Goal: Task Accomplishment & Management: Use online tool/utility

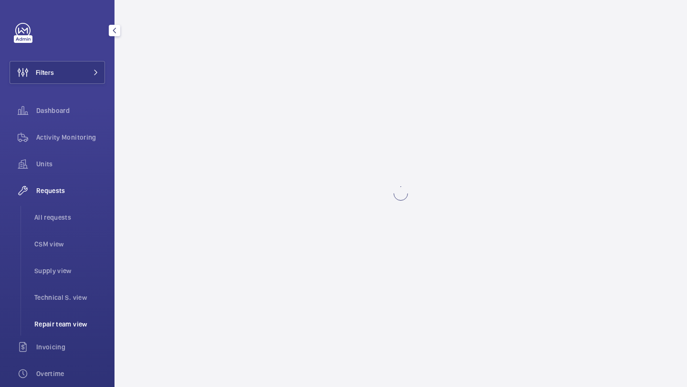
click at [59, 325] on span "Repair team view" at bounding box center [69, 324] width 71 height 10
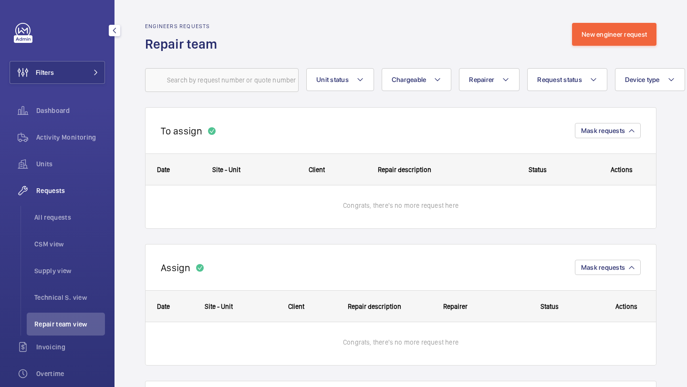
click at [60, 325] on span "Repair team view" at bounding box center [69, 324] width 71 height 10
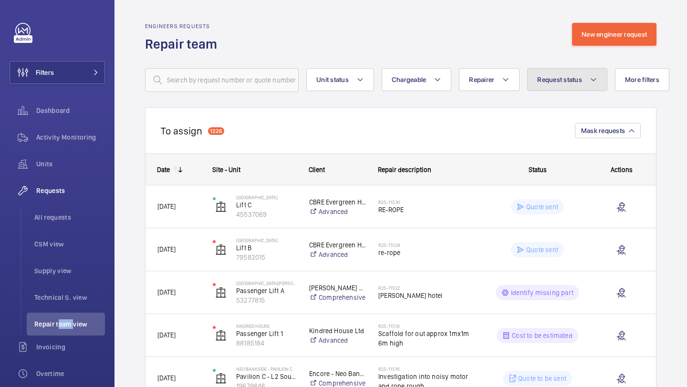
click at [580, 73] on button "Request status" at bounding box center [567, 79] width 80 height 23
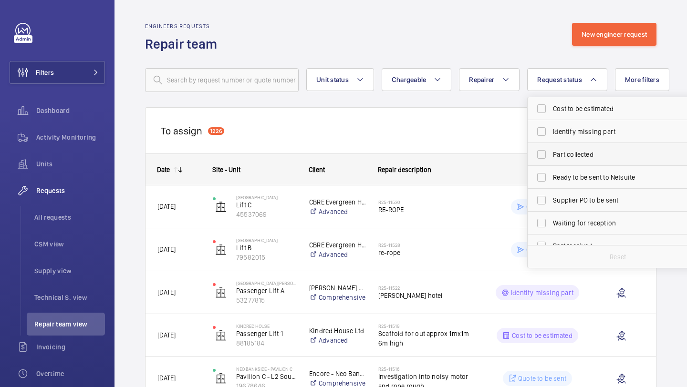
click at [563, 153] on span "Part collected" at bounding box center [618, 155] width 131 height 10
click at [551, 153] on input "Part collected" at bounding box center [541, 154] width 19 height 19
checkbox input "true"
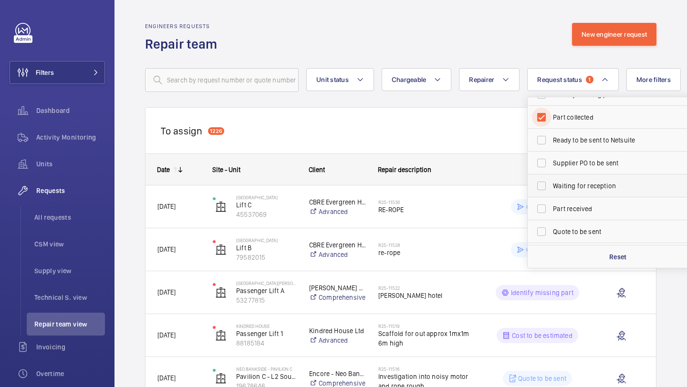
scroll to position [38, 0]
click at [543, 205] on label "Part received" at bounding box center [610, 207] width 166 height 23
click at [543, 205] on input "Part received" at bounding box center [541, 207] width 19 height 19
checkbox input "true"
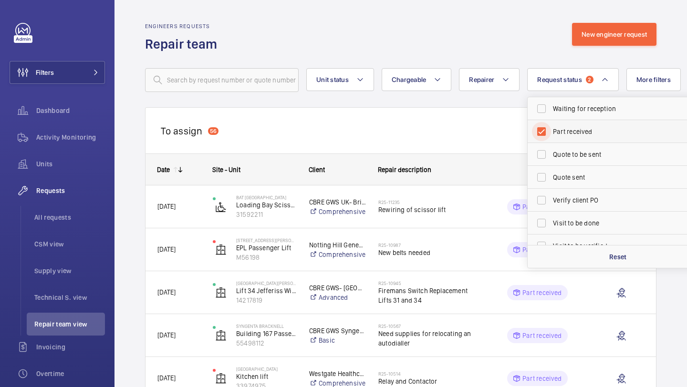
scroll to position [127, 0]
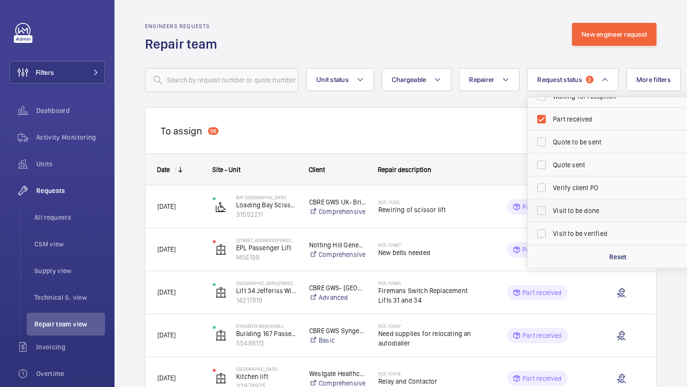
click at [540, 209] on label "Visit to be done" at bounding box center [610, 210] width 166 height 23
click at [540, 209] on input "Visit to be done" at bounding box center [541, 210] width 19 height 19
checkbox input "true"
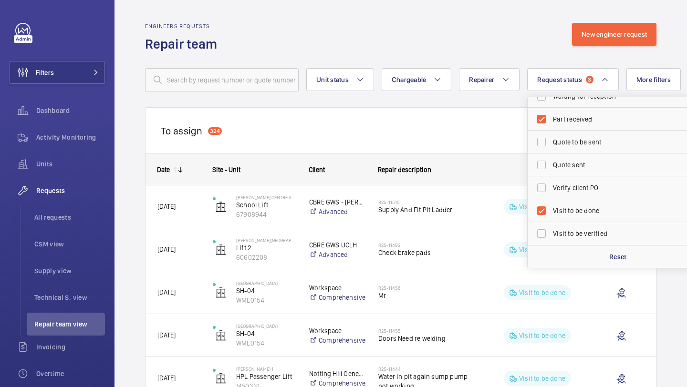
click at [418, 124] on div "To assign 324 Mask requests" at bounding box center [400, 130] width 511 height 46
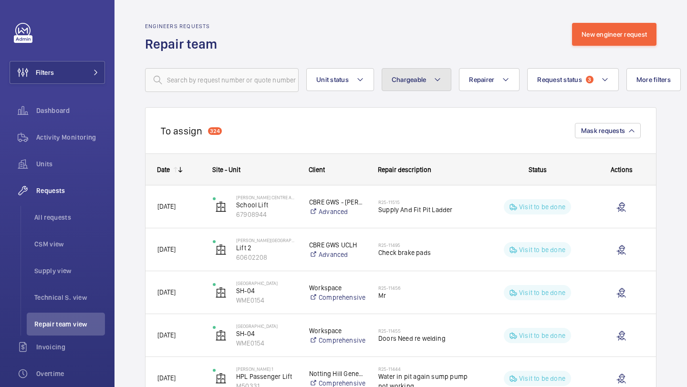
click at [428, 80] on button "Chargeable" at bounding box center [416, 79] width 70 height 23
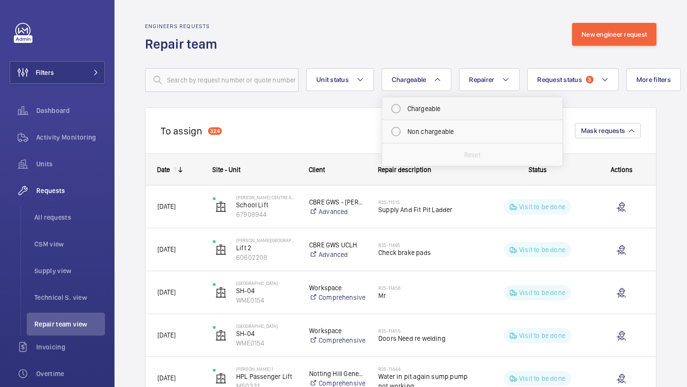
click at [410, 104] on mat-radio-button "Chargeable" at bounding box center [472, 108] width 172 height 19
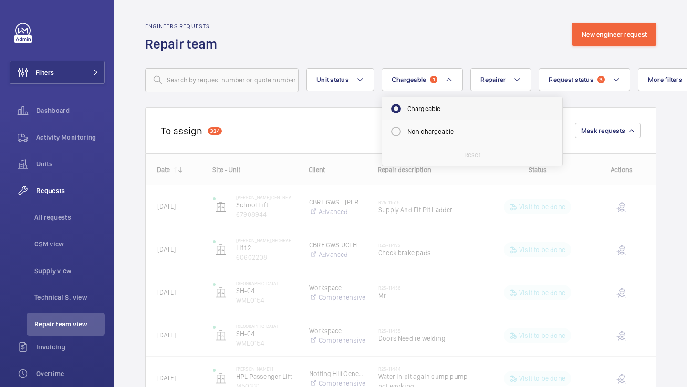
click at [398, 107] on mat-radio-button "Chargeable" at bounding box center [472, 108] width 172 height 19
radio input "true"
click at [333, 115] on div "To assign 324 Mask requests" at bounding box center [400, 130] width 511 height 46
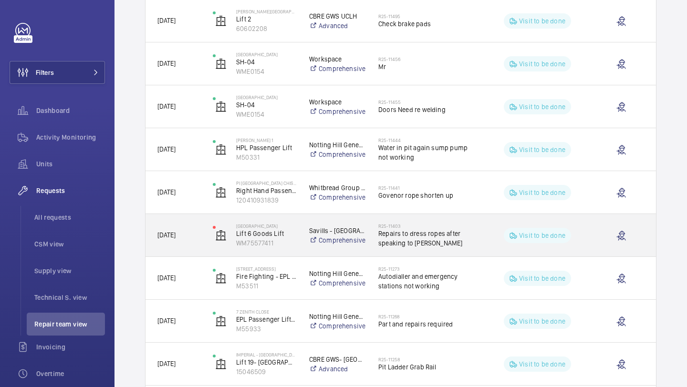
scroll to position [248, 0]
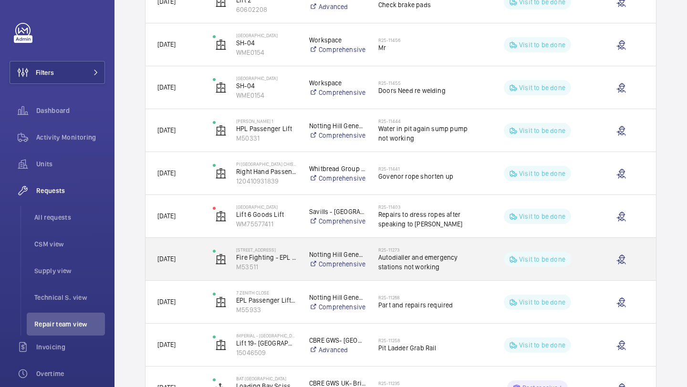
click at [387, 260] on span "Autodialler and emergency stations not working" at bounding box center [427, 262] width 98 height 19
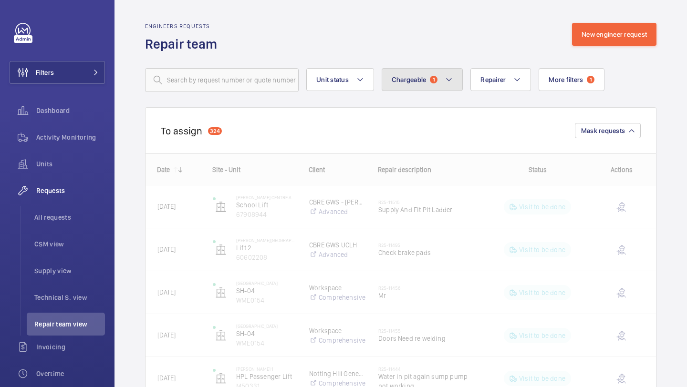
click at [453, 76] on button "Chargeable 1" at bounding box center [422, 79] width 82 height 23
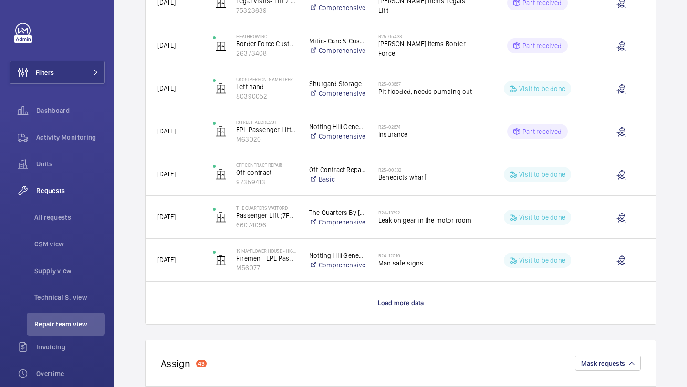
scroll to position [763, 0]
click at [385, 304] on span "Load more data" at bounding box center [401, 302] width 46 height 8
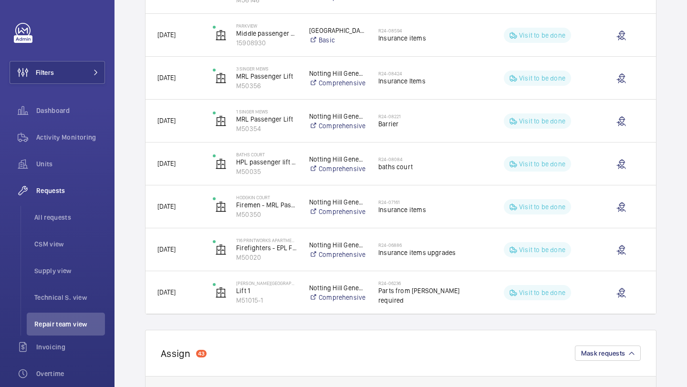
scroll to position [1354, 0]
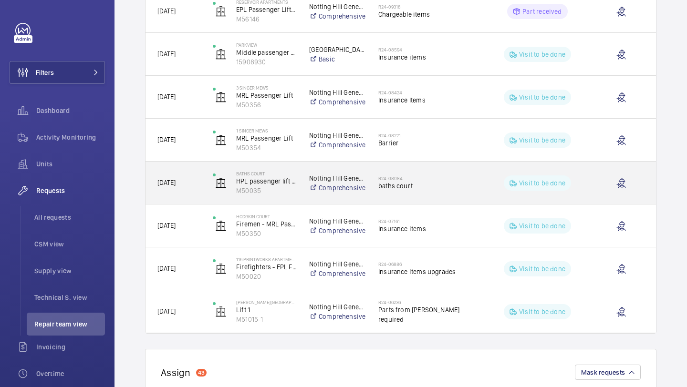
click at [410, 191] on div "R24-08084 baths court" at bounding box center [427, 183] width 98 height 28
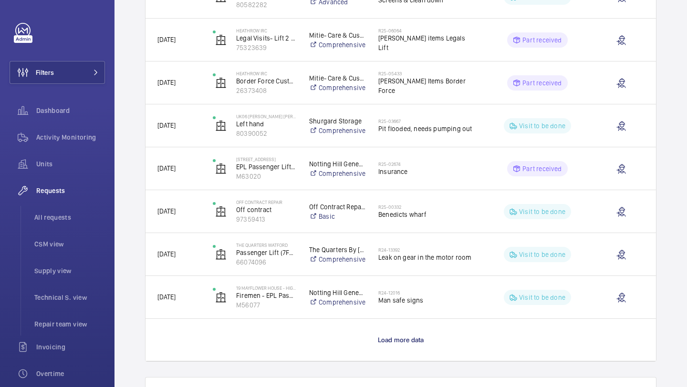
scroll to position [744, 0]
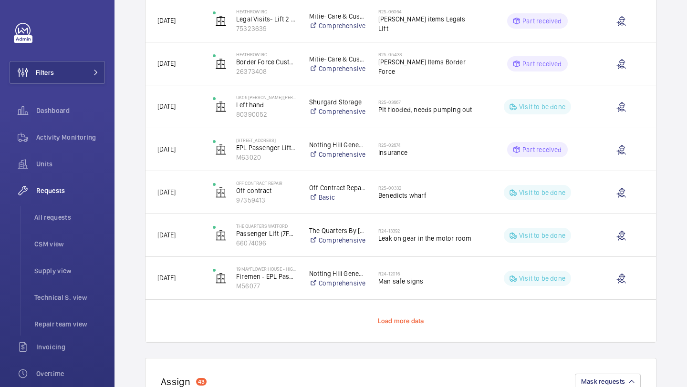
click at [410, 321] on span "Load more data" at bounding box center [401, 321] width 46 height 8
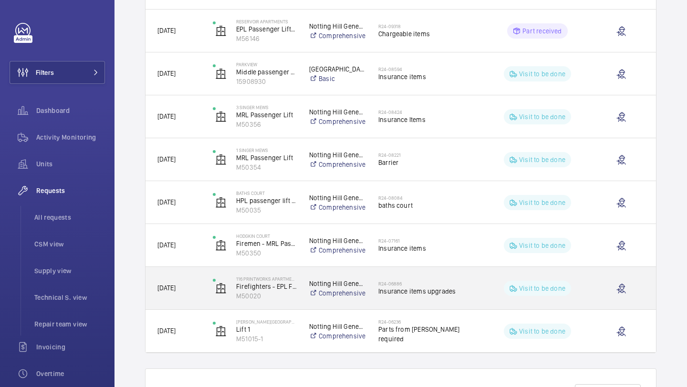
scroll to position [1335, 0]
click at [408, 292] on span "Insurance items upgrades" at bounding box center [427, 291] width 98 height 10
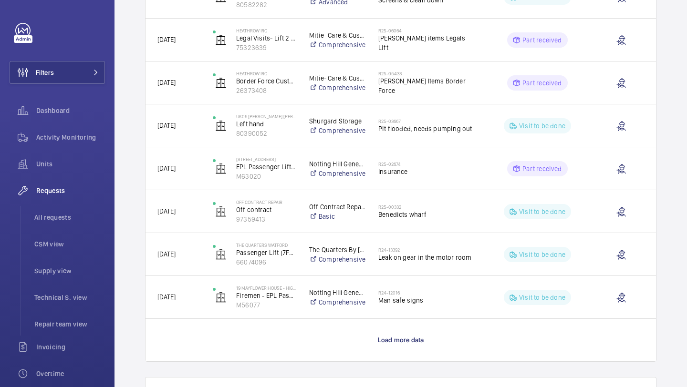
scroll to position [744, 0]
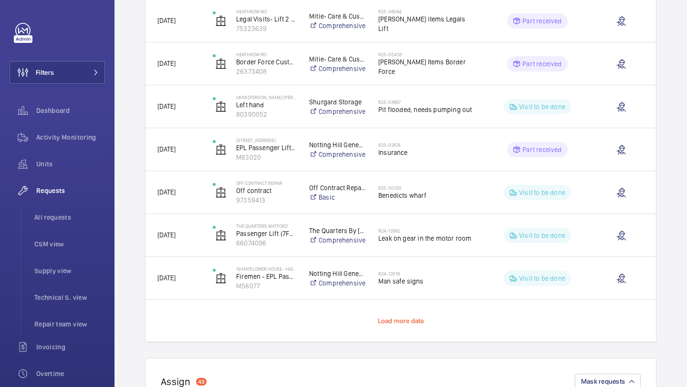
click at [406, 322] on span "Load more data" at bounding box center [401, 321] width 46 height 8
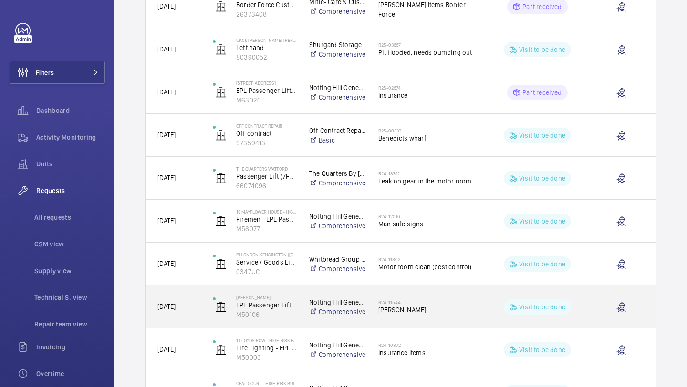
scroll to position [820, 0]
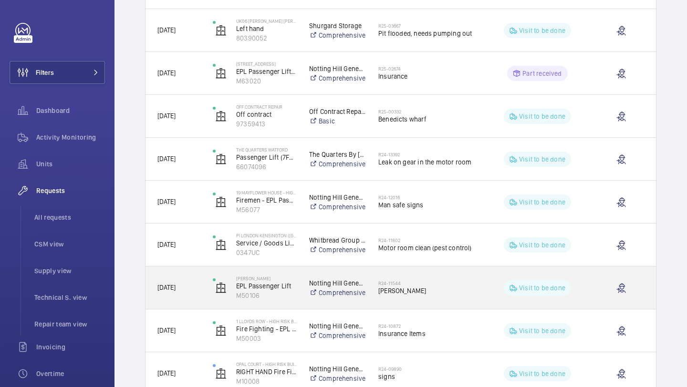
click at [419, 293] on span "[PERSON_NAME]" at bounding box center [427, 291] width 98 height 10
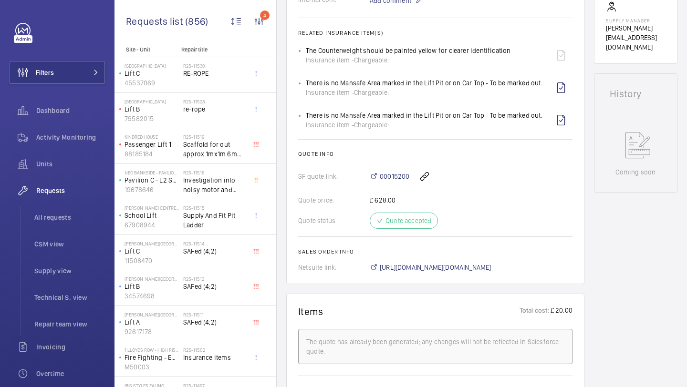
scroll to position [413, 0]
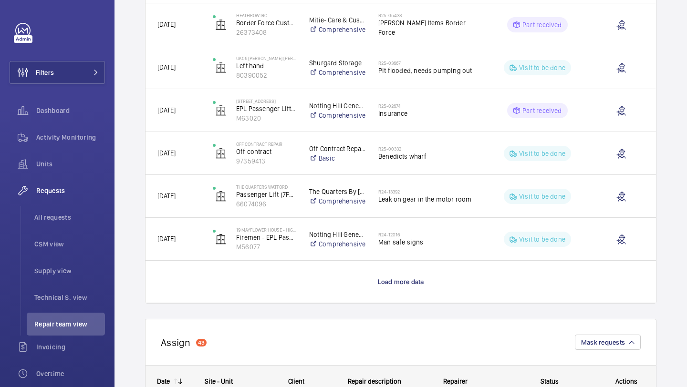
scroll to position [774, 0]
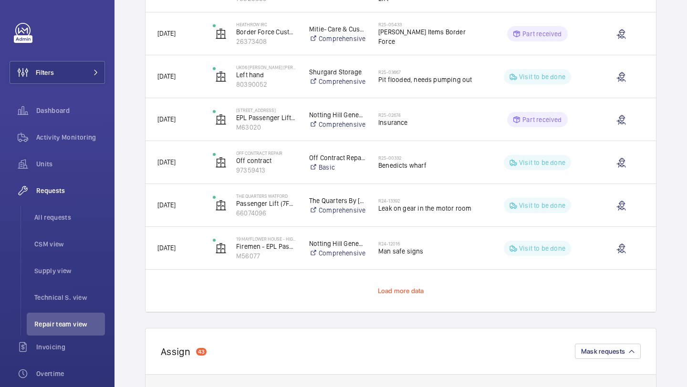
click at [401, 289] on span "Load more data" at bounding box center [401, 291] width 46 height 8
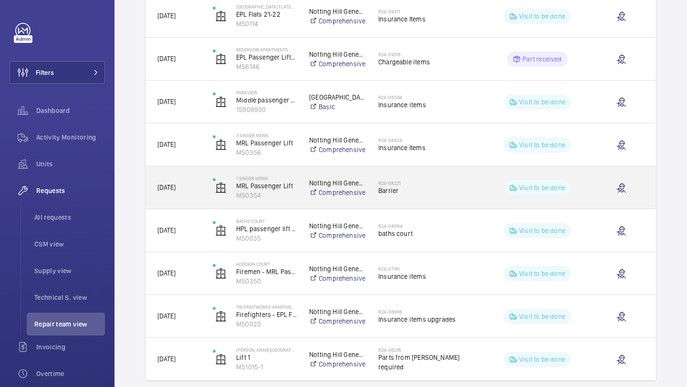
scroll to position [1294, 0]
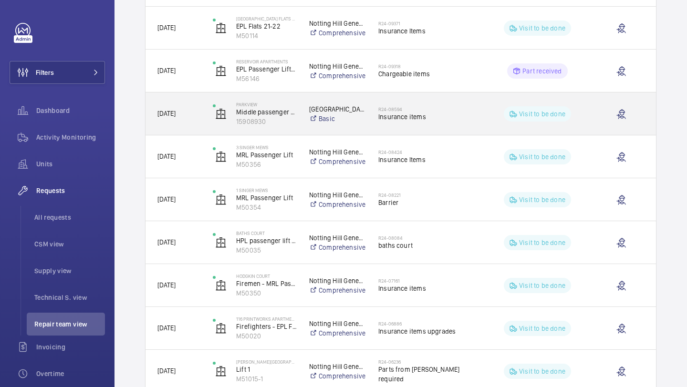
click at [410, 94] on div "R24-08594 Insurance items" at bounding box center [421, 113] width 109 height 43
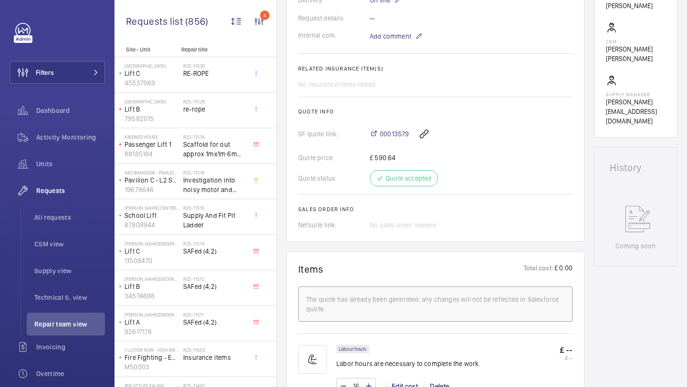
scroll to position [309, 0]
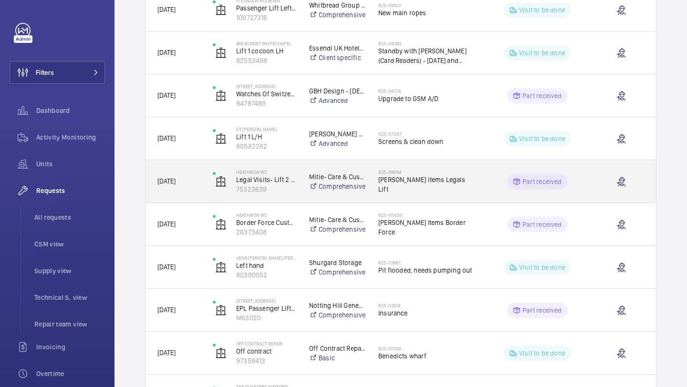
scroll to position [583, 0]
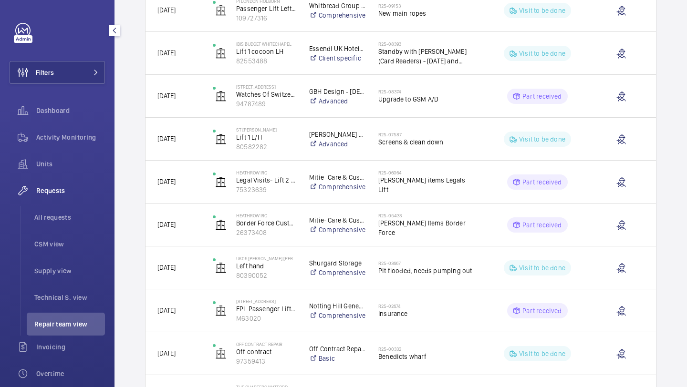
click at [55, 328] on span "Repair team view" at bounding box center [69, 324] width 71 height 10
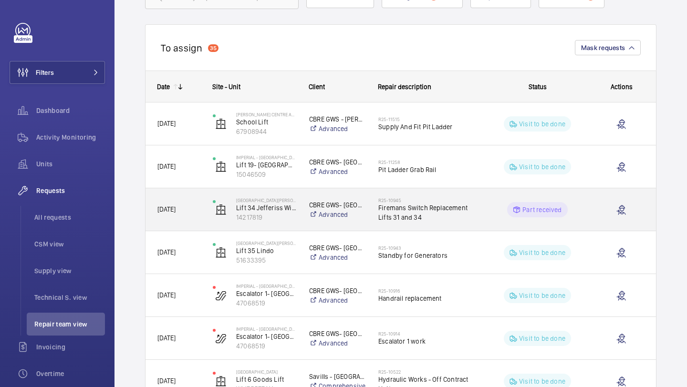
scroll to position [0, 0]
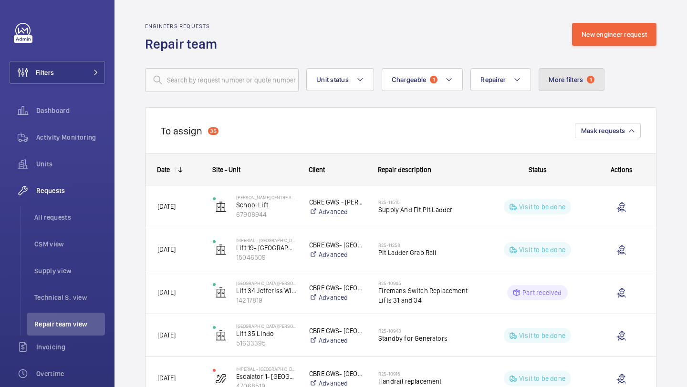
click at [586, 82] on button "More filters 1" at bounding box center [571, 79] width 66 height 23
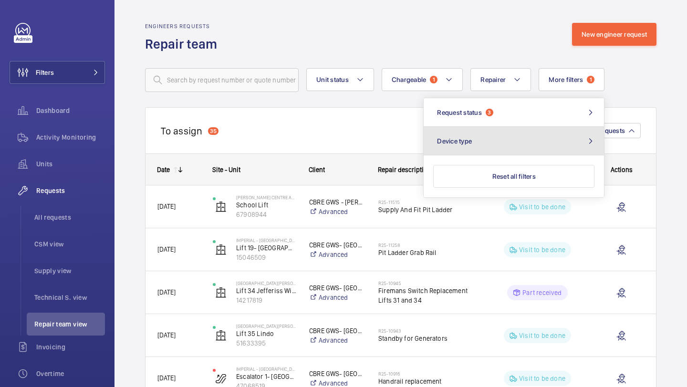
click at [536, 128] on button "Device type" at bounding box center [513, 141] width 180 height 29
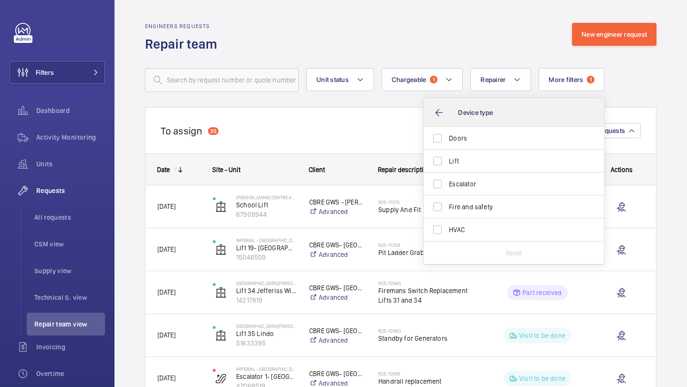
click at [536, 128] on label "Doors" at bounding box center [506, 138] width 166 height 23
click at [447, 129] on input "Doors" at bounding box center [437, 138] width 19 height 19
checkbox input "true"
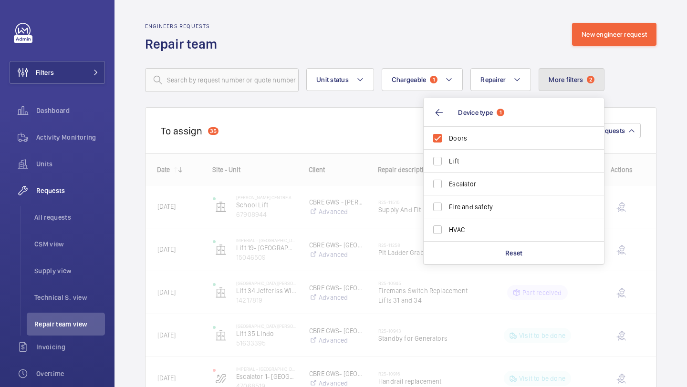
click at [580, 78] on span "More filters" at bounding box center [565, 80] width 34 height 8
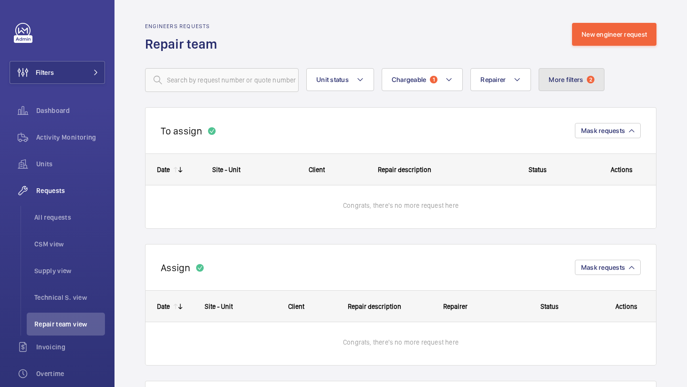
click at [552, 87] on button "More filters 2" at bounding box center [571, 79] width 66 height 23
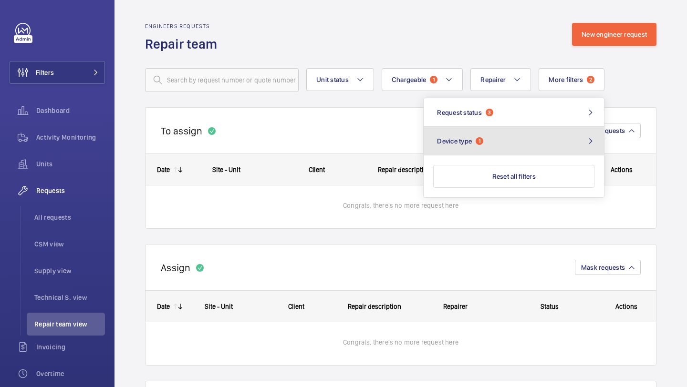
click at [506, 139] on button "Device type 1" at bounding box center [513, 141] width 180 height 29
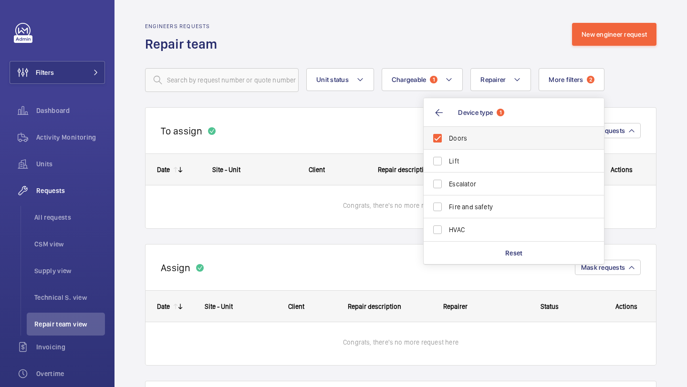
click at [531, 133] on label "Doors" at bounding box center [506, 138] width 166 height 23
click at [447, 133] on input "Doors" at bounding box center [437, 138] width 19 height 19
checkbox input "false"
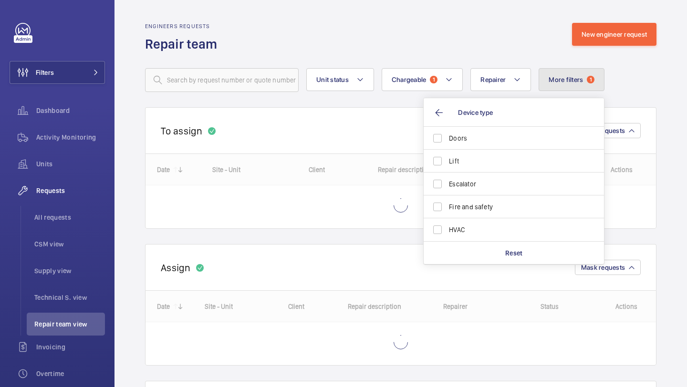
click at [568, 83] on span "More filters" at bounding box center [565, 80] width 34 height 8
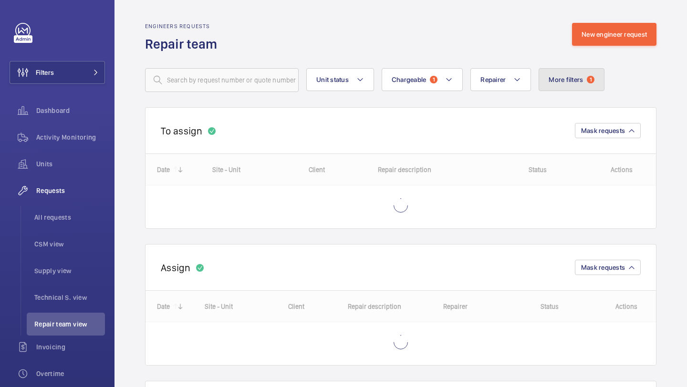
click at [562, 76] on span "More filters" at bounding box center [565, 80] width 34 height 8
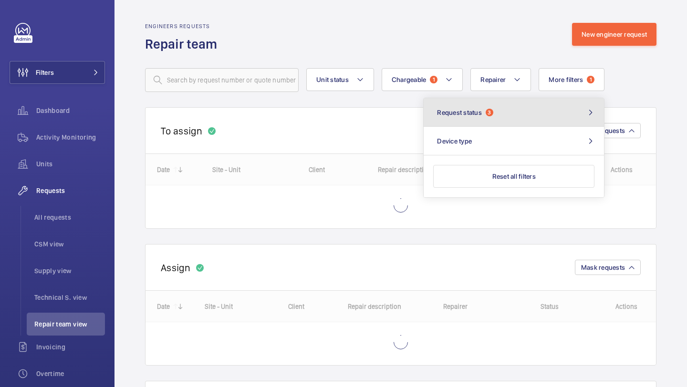
click at [522, 106] on button "Request status 3" at bounding box center [513, 112] width 180 height 29
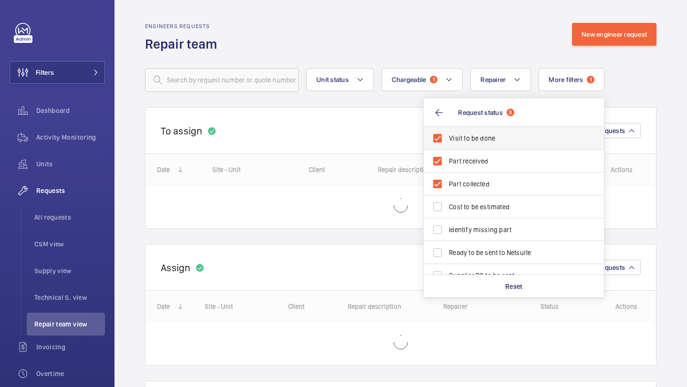
click at [493, 140] on span "Visit to be done" at bounding box center [514, 138] width 131 height 10
click at [447, 140] on input "Visit to be done" at bounding box center [437, 138] width 19 height 19
click at [493, 140] on span "Visit to be done" at bounding box center [514, 138] width 131 height 10
click at [447, 140] on input "Visit to be done" at bounding box center [437, 138] width 19 height 19
checkbox input "true"
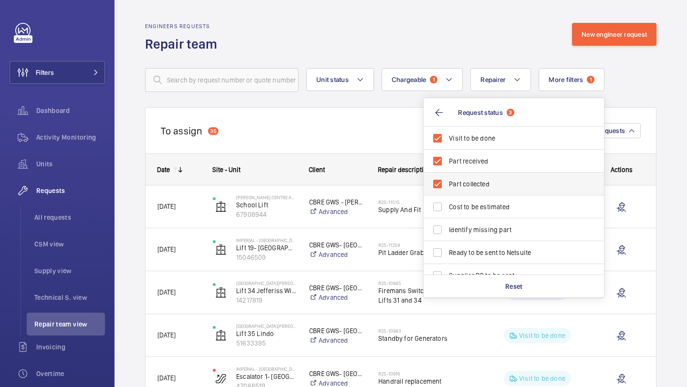
click at [484, 183] on span "Part collected" at bounding box center [514, 184] width 131 height 10
click at [447, 183] on input "Part collected" at bounding box center [437, 183] width 19 height 19
checkbox input "false"
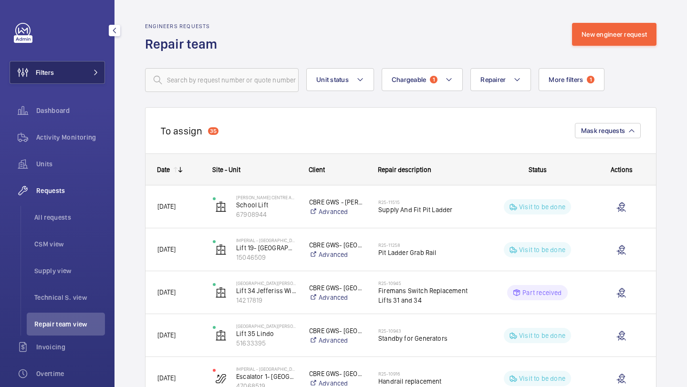
click at [52, 65] on span "Filters" at bounding box center [32, 72] width 44 height 23
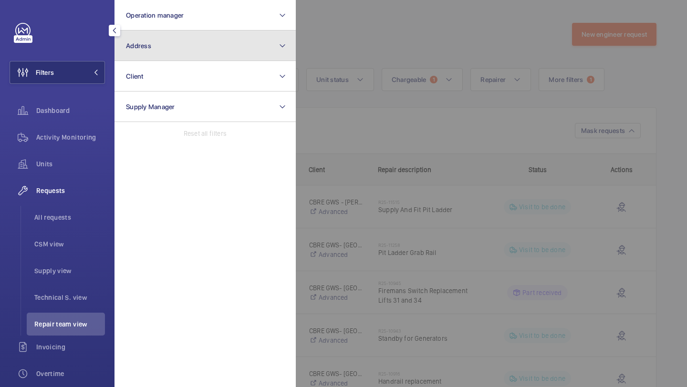
click at [164, 56] on button "Address" at bounding box center [204, 46] width 181 height 31
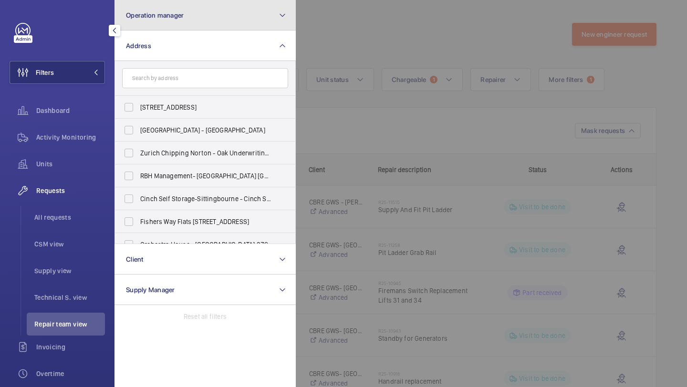
click at [181, 12] on span "Operation manager" at bounding box center [155, 15] width 58 height 8
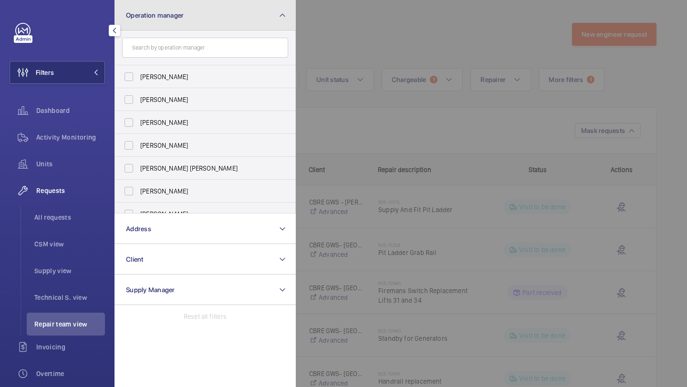
click at [197, 17] on button "Operation manager" at bounding box center [204, 15] width 181 height 31
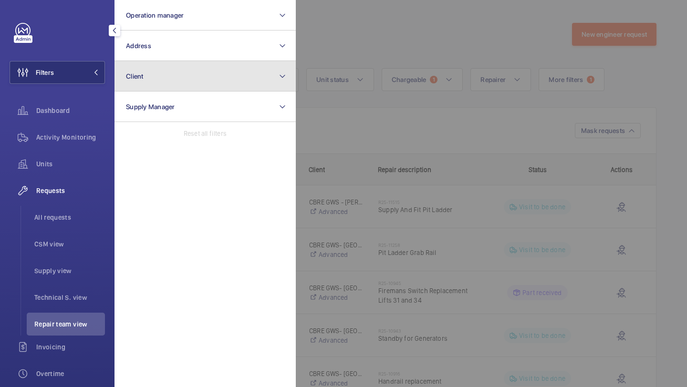
click at [182, 62] on button "Client" at bounding box center [204, 76] width 181 height 31
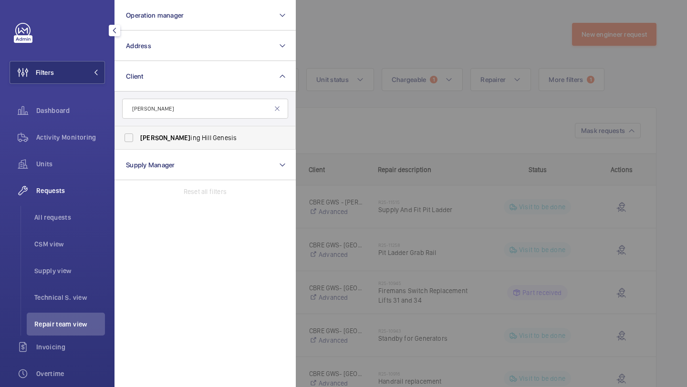
type input "[PERSON_NAME]"
click at [174, 147] on label "[PERSON_NAME] ing [PERSON_NAME] Genesis" at bounding box center [198, 137] width 166 height 23
click at [138, 147] on input "[PERSON_NAME] ing [PERSON_NAME] Genesis" at bounding box center [128, 137] width 19 height 19
checkbox input "true"
click at [335, 99] on div at bounding box center [639, 193] width 687 height 387
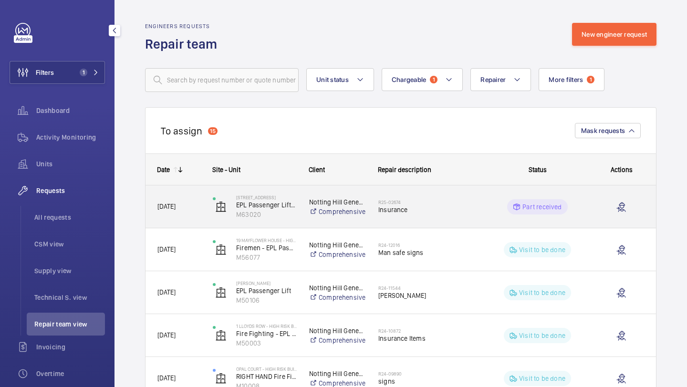
click at [416, 217] on div "R25-02674 Insurance" at bounding box center [427, 207] width 98 height 28
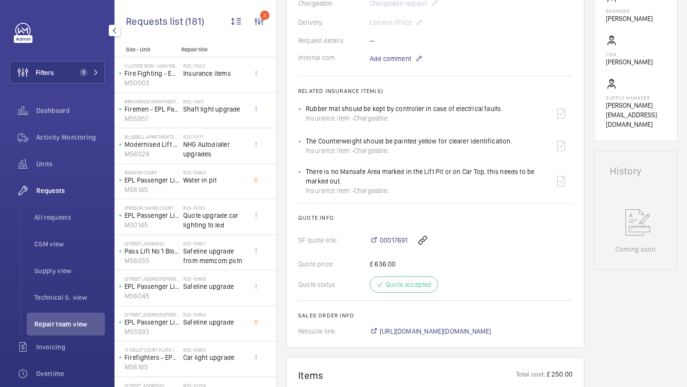
scroll to position [320, 0]
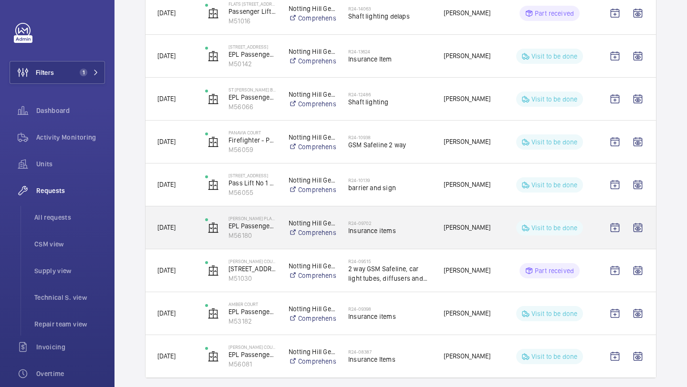
scroll to position [1209, 0]
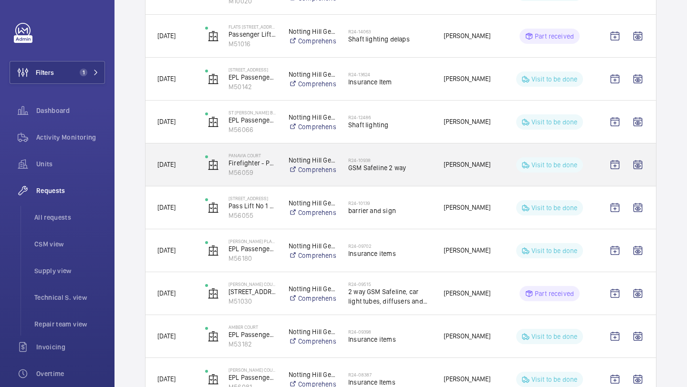
click at [395, 152] on div "R24-10938 GSM Safeline 2 way" at bounding box center [389, 165] width 83 height 28
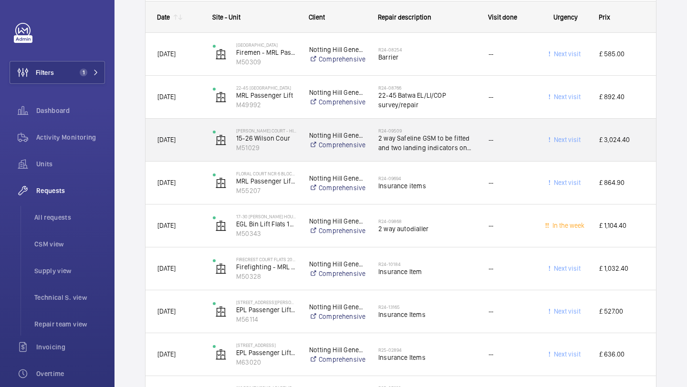
scroll to position [1670, 0]
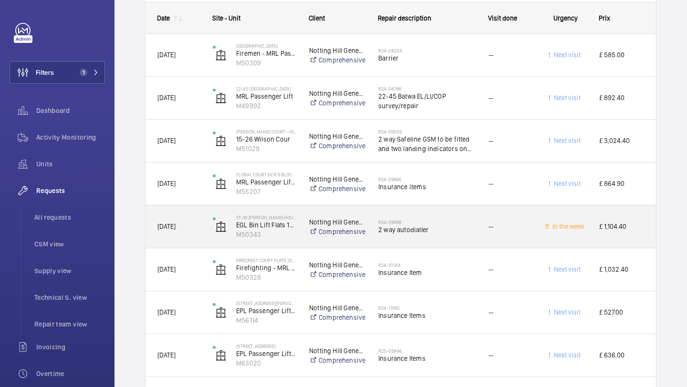
click at [425, 218] on div "R24-09868 2 way autodialler" at bounding box center [427, 227] width 98 height 28
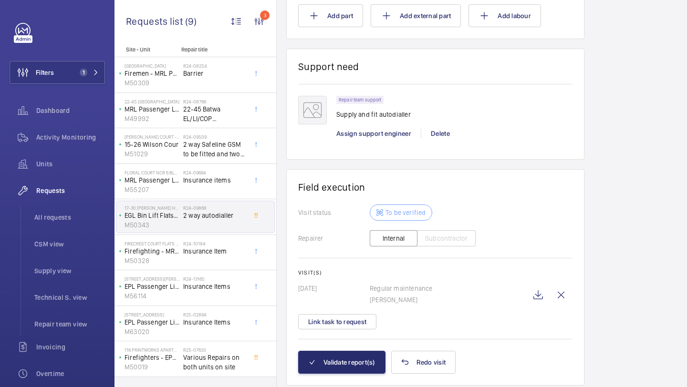
scroll to position [835, 0]
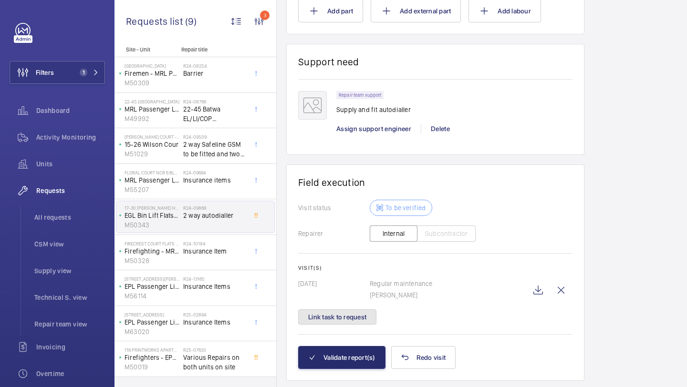
click at [366, 318] on button "Link task to request" at bounding box center [337, 316] width 78 height 15
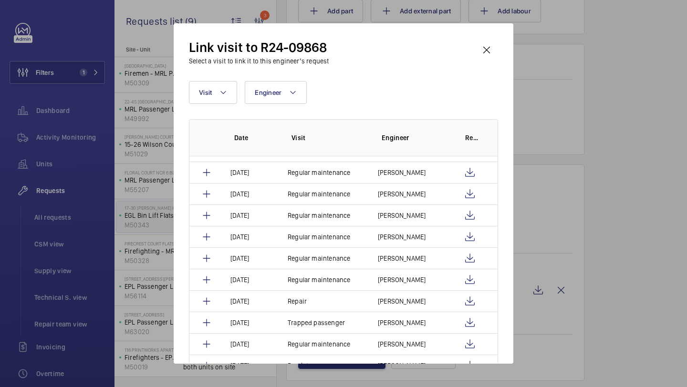
scroll to position [215, 0]
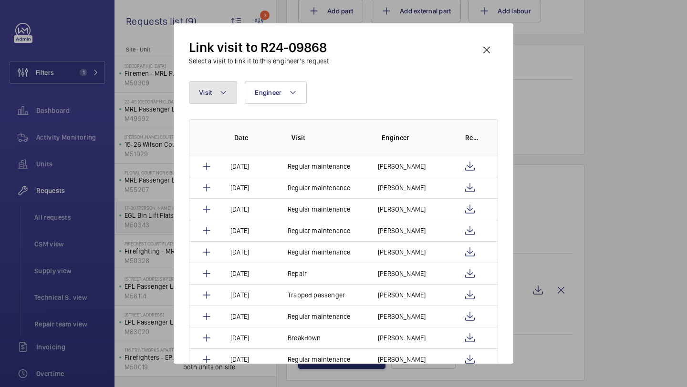
click at [212, 85] on button "Visit" at bounding box center [213, 92] width 48 height 23
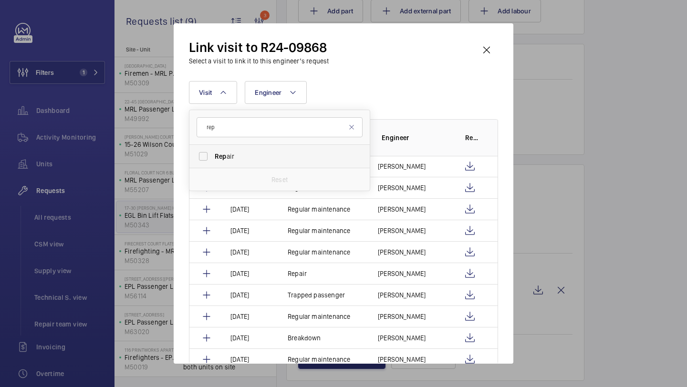
type input "rep"
click at [263, 167] on label "Rep air" at bounding box center [272, 156] width 166 height 23
click at [213, 166] on input "Rep air" at bounding box center [203, 156] width 19 height 19
checkbox input "true"
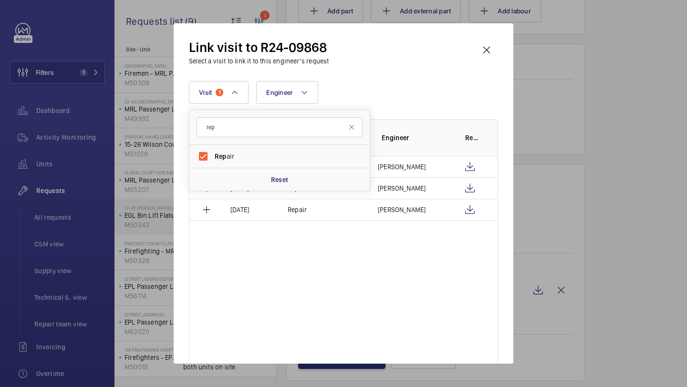
click at [374, 91] on div "Visit 1 rep Rep air Reset Engineer More filters Reset all filters" at bounding box center [343, 92] width 309 height 23
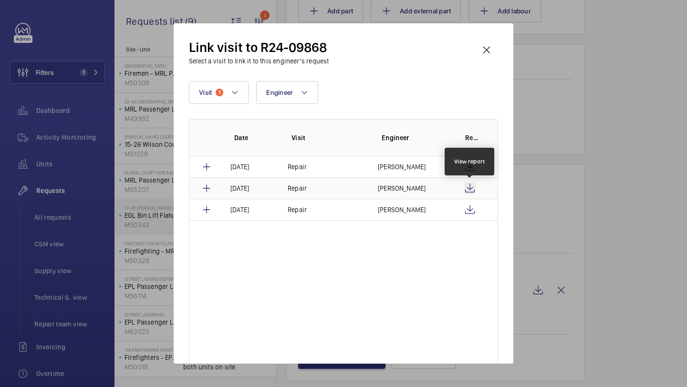
click at [469, 183] on wm-front-icon-button at bounding box center [469, 188] width 11 height 11
click at [491, 50] on wm-front-icon-button at bounding box center [486, 50] width 23 height 23
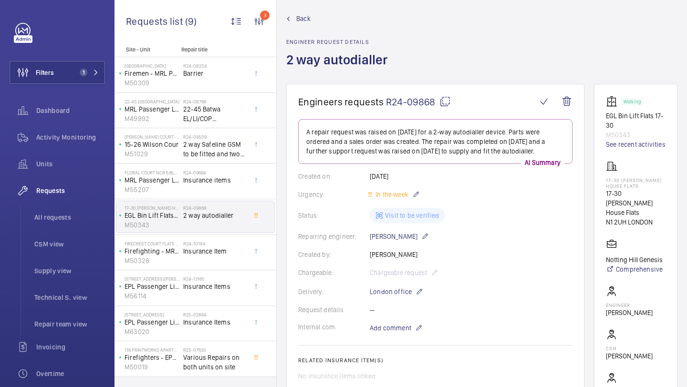
scroll to position [164, 0]
